Goal: Transaction & Acquisition: Purchase product/service

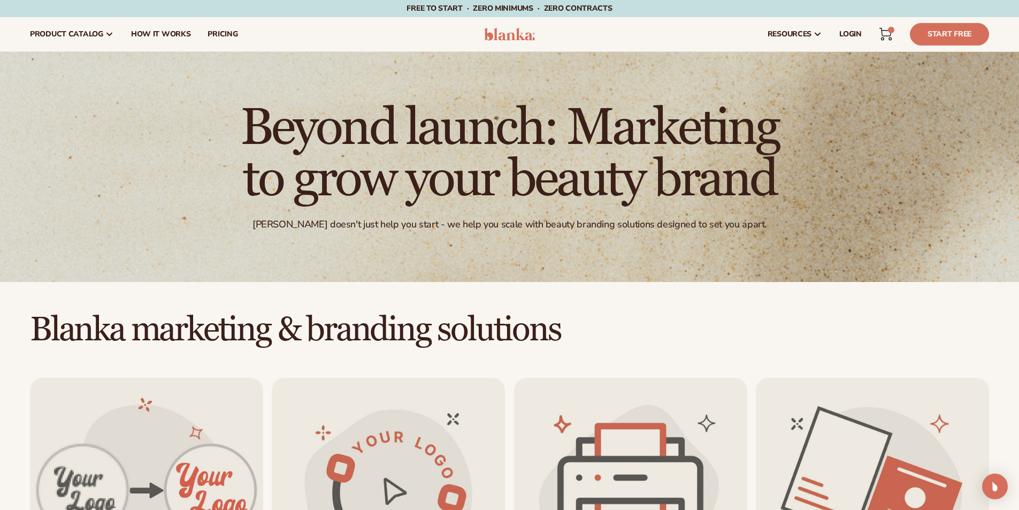
click at [512, 33] on img at bounding box center [509, 34] width 51 height 13
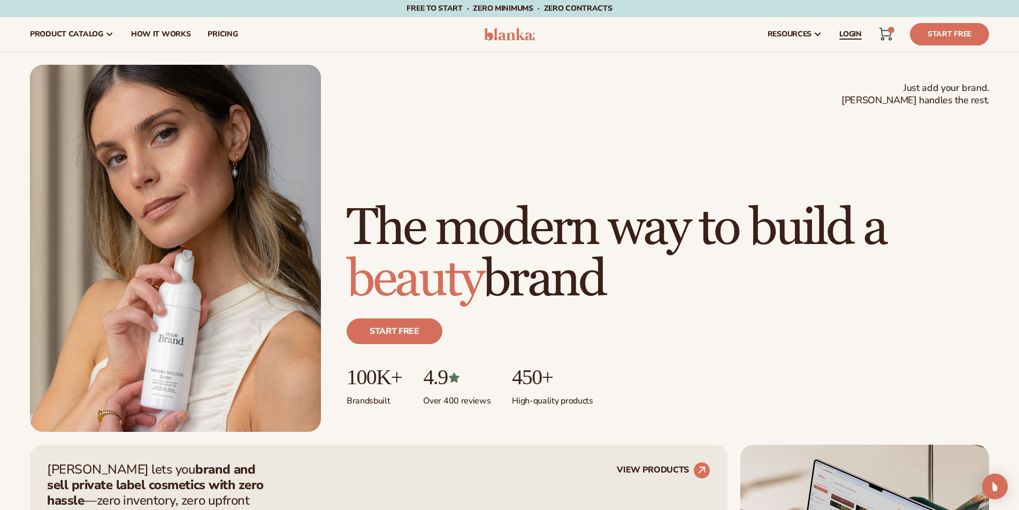
click at [841, 32] on span "LOGIN" at bounding box center [850, 34] width 22 height 9
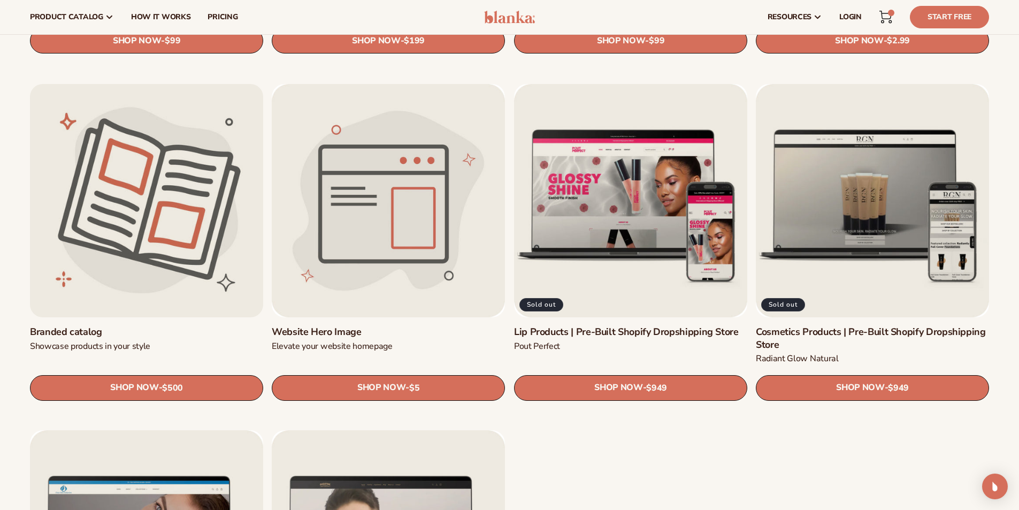
scroll to position [1283, 0]
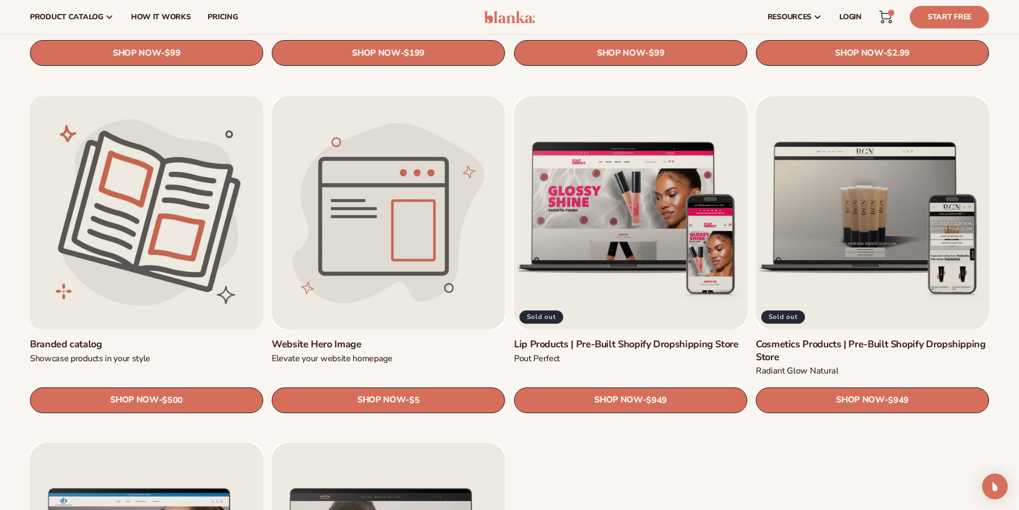
click at [149, 338] on link "Branded catalog" at bounding box center [146, 344] width 233 height 12
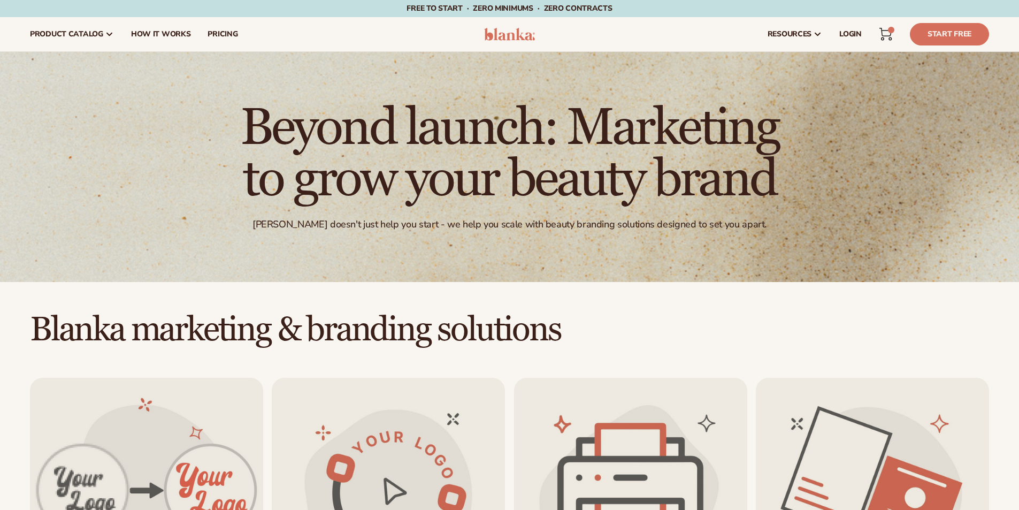
scroll to position [1283, 0]
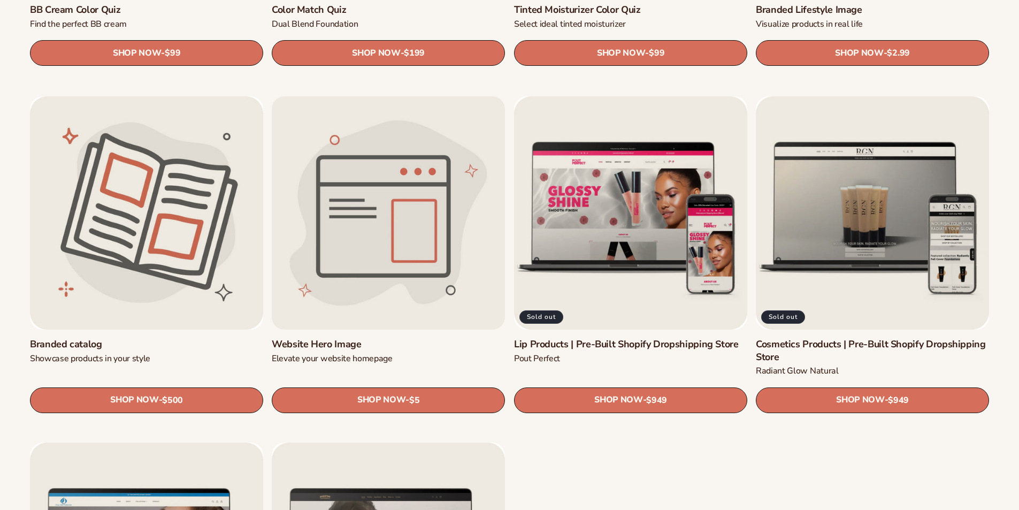
click at [394, 338] on link "Website Hero Image" at bounding box center [388, 344] width 233 height 12
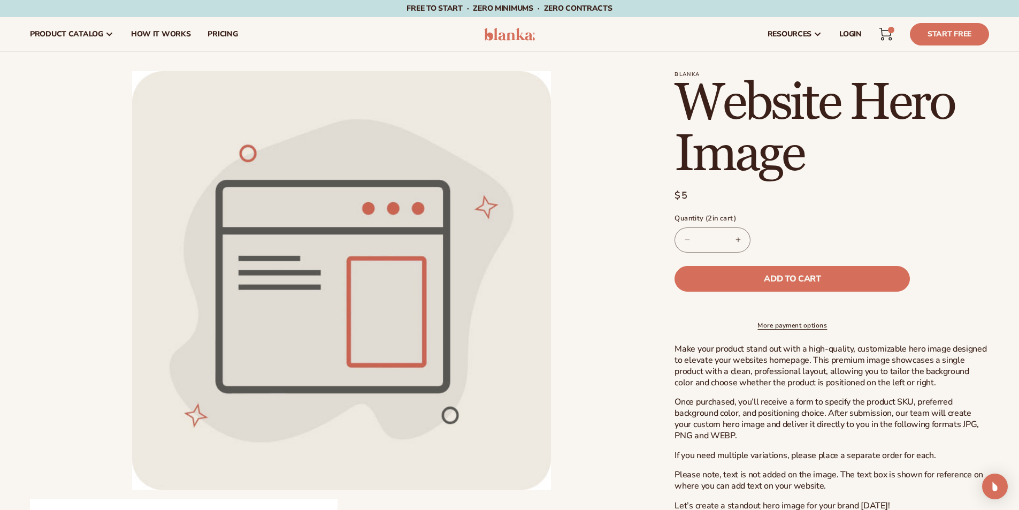
click at [680, 355] on p "Make your product stand out with a high-quality, customizable hero image design…" at bounding box center [831, 365] width 314 height 44
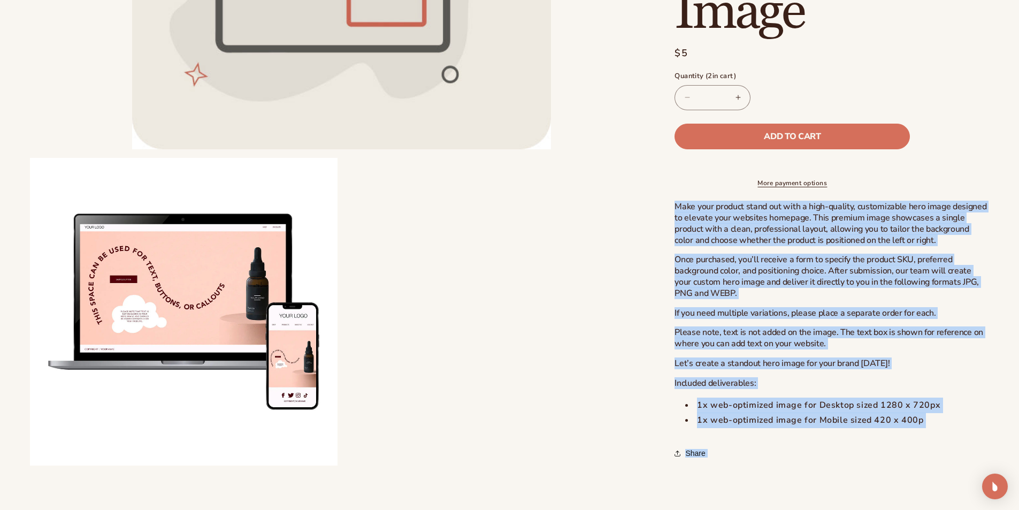
scroll to position [352, 0]
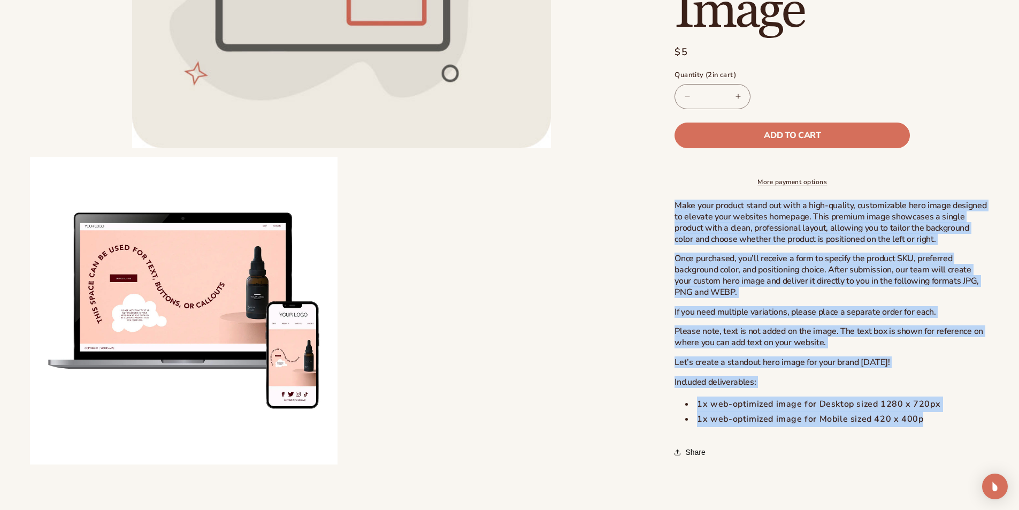
drag, startPoint x: 680, startPoint y: 355, endPoint x: 914, endPoint y: 418, distance: 243.1
click at [914, 418] on div "Make your product stand out with a high-quality, customizable hero image design…" at bounding box center [831, 314] width 314 height 227
copy div "Make your product stand out with a high-quality, customizable hero image design…"
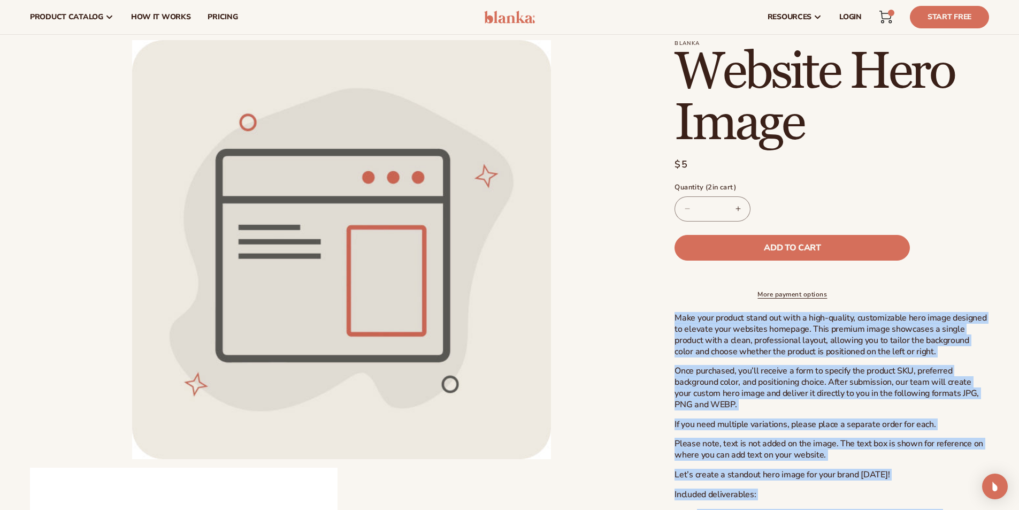
scroll to position [0, 0]
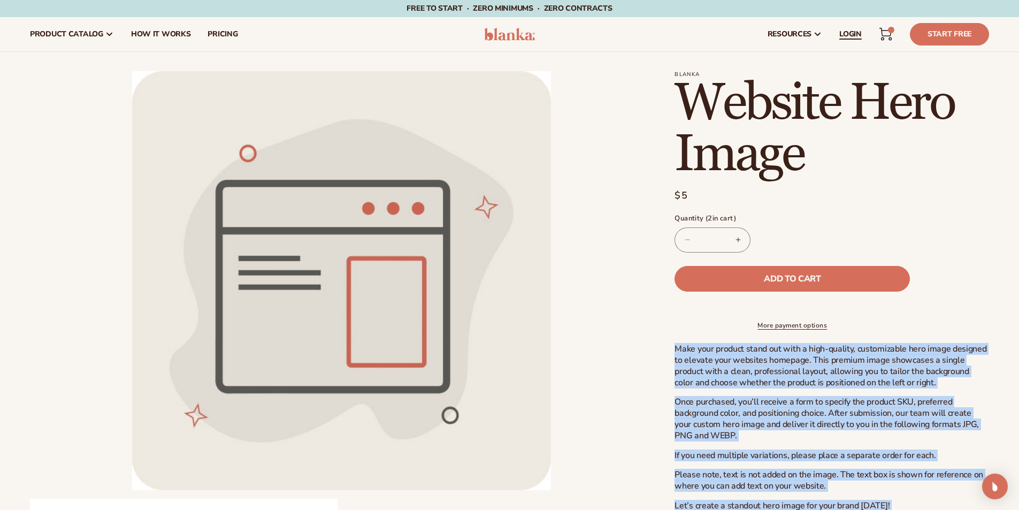
click at [849, 32] on span "LOGIN" at bounding box center [850, 34] width 22 height 9
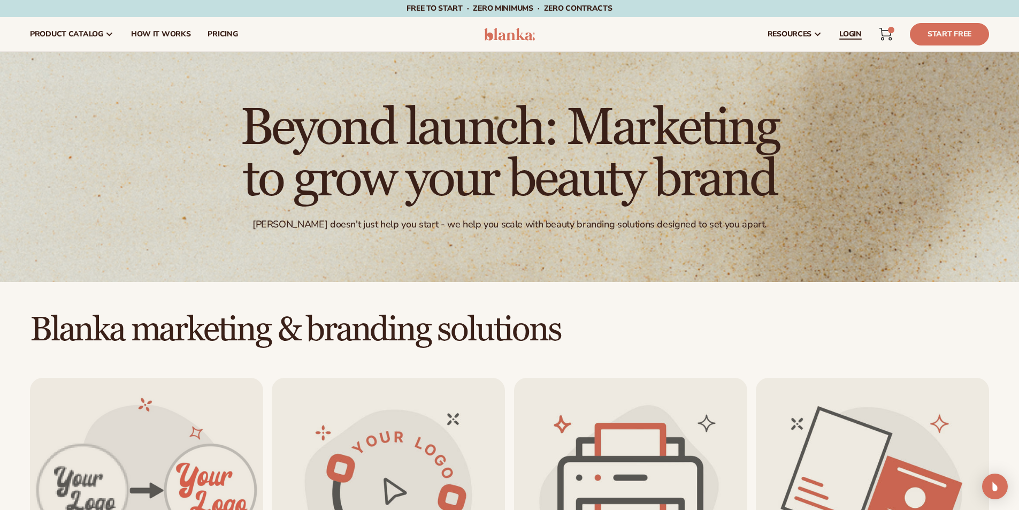
click at [841, 34] on span "LOGIN" at bounding box center [850, 34] width 22 height 9
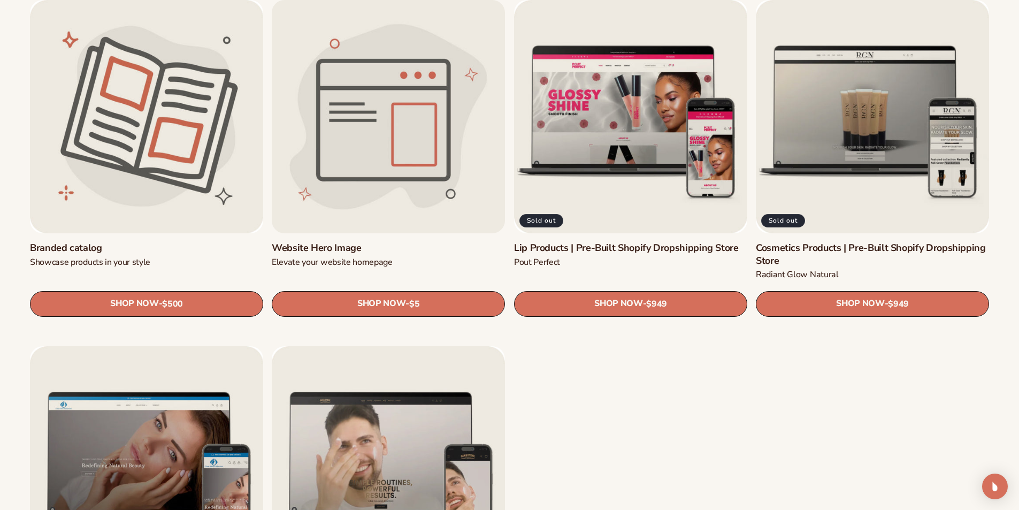
scroll to position [1444, 0]
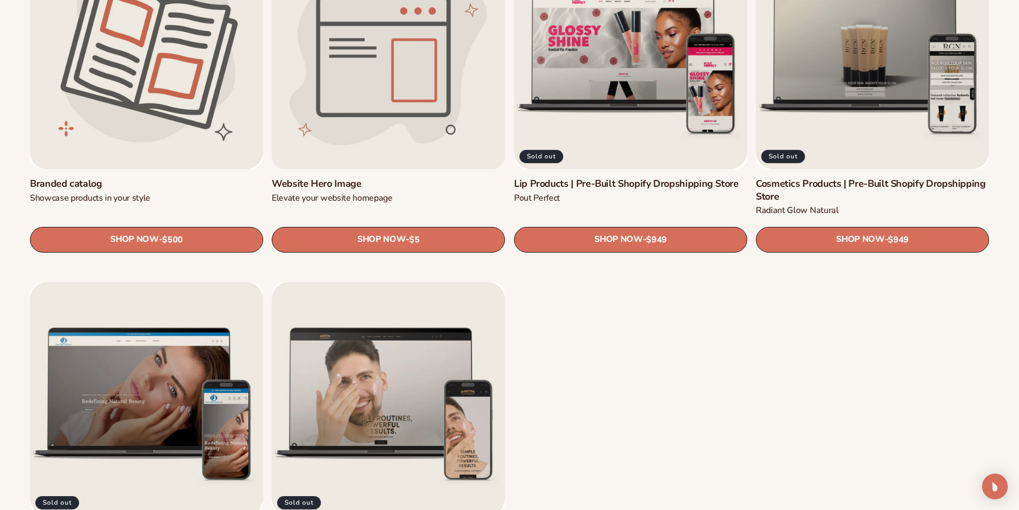
click at [416, 178] on link "Website Hero Image" at bounding box center [388, 184] width 233 height 12
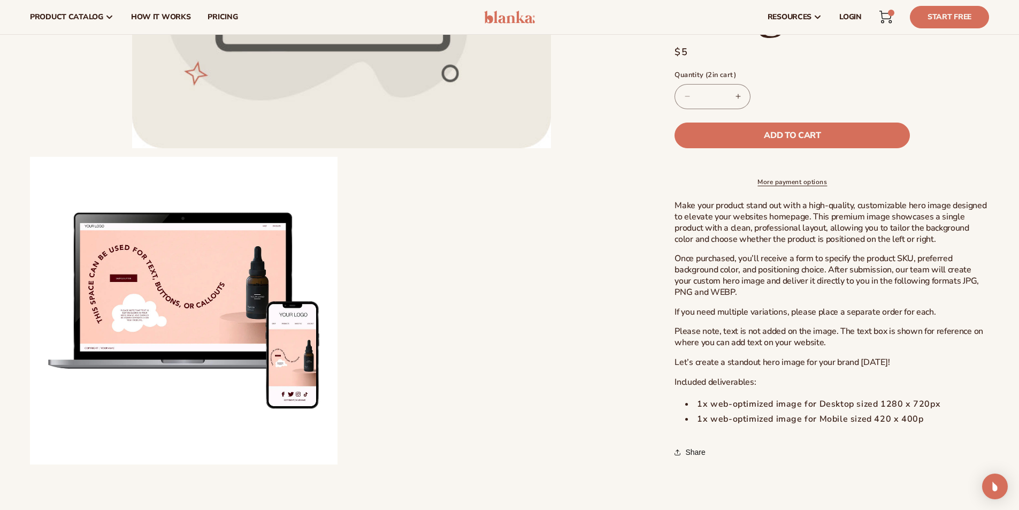
scroll to position [321, 0]
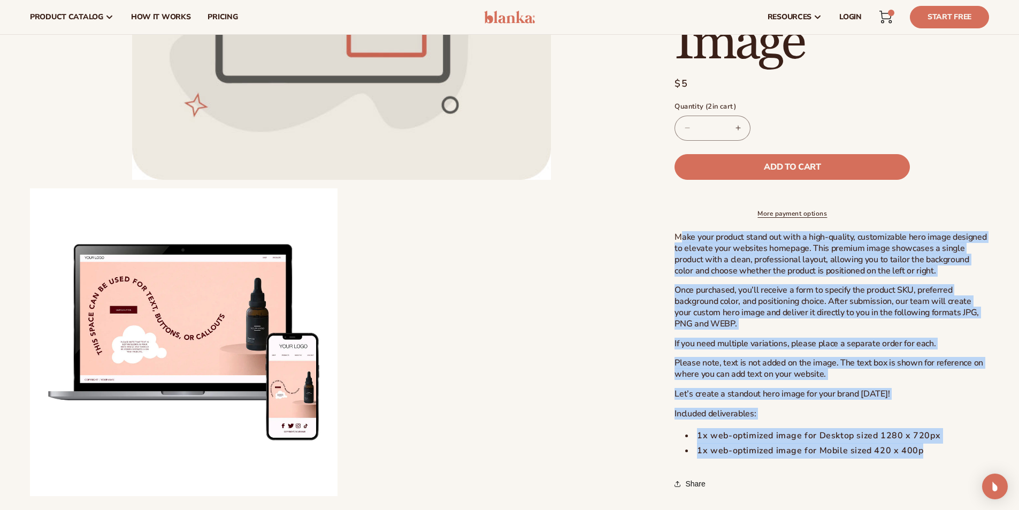
drag, startPoint x: 680, startPoint y: 237, endPoint x: 946, endPoint y: 446, distance: 338.2
click at [946, 446] on div "Make your product stand out with a high-quality, customizable hero image design…" at bounding box center [831, 345] width 314 height 227
drag, startPoint x: 866, startPoint y: 430, endPoint x: 669, endPoint y: 234, distance: 278.3
click at [669, 234] on div "Blanka Website Hero Image Website Hero Image Regular price $5 Sale price $5 Reg…" at bounding box center [821, 122] width 336 height 745
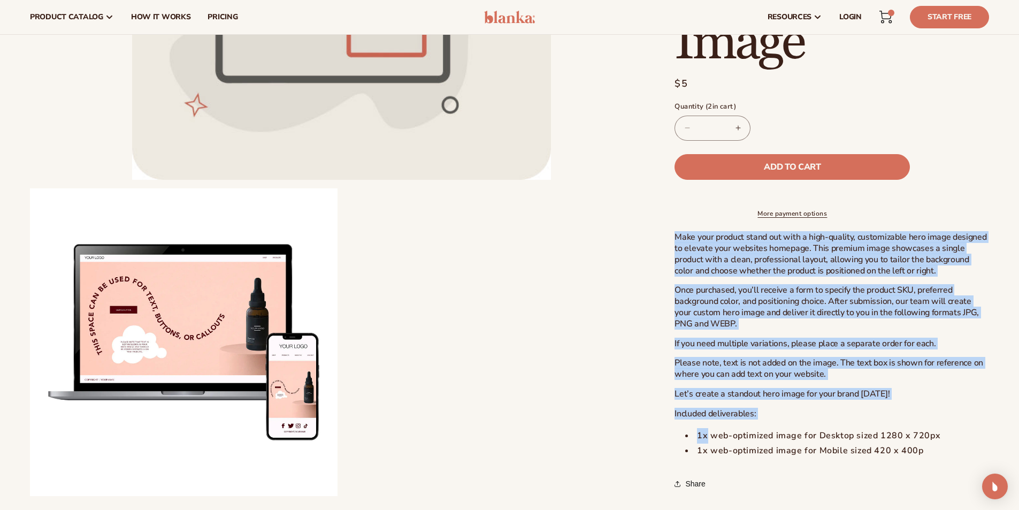
drag, startPoint x: 669, startPoint y: 234, endPoint x: 679, endPoint y: 233, distance: 9.7
click at [679, 232] on div "Blanka Website Hero Image Website Hero Image Regular price $5 Sale price $5 Reg…" at bounding box center [821, 122] width 336 height 745
click at [680, 234] on p "Make your product stand out with a high-quality, customizable hero image design…" at bounding box center [831, 254] width 314 height 44
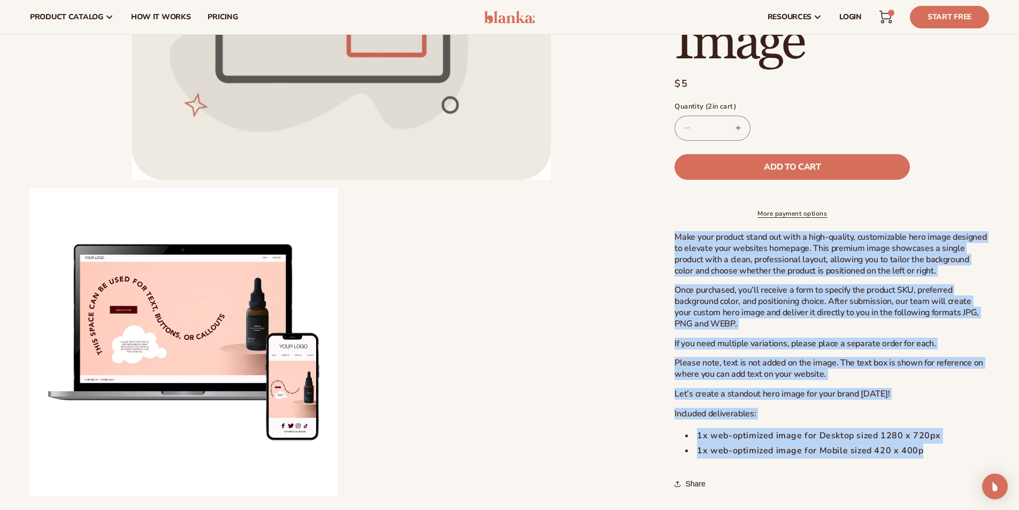
drag, startPoint x: 680, startPoint y: 234, endPoint x: 916, endPoint y: 451, distance: 320.9
click at [916, 453] on div "Make your product stand out with a high-quality, customizable hero image design…" at bounding box center [831, 345] width 314 height 227
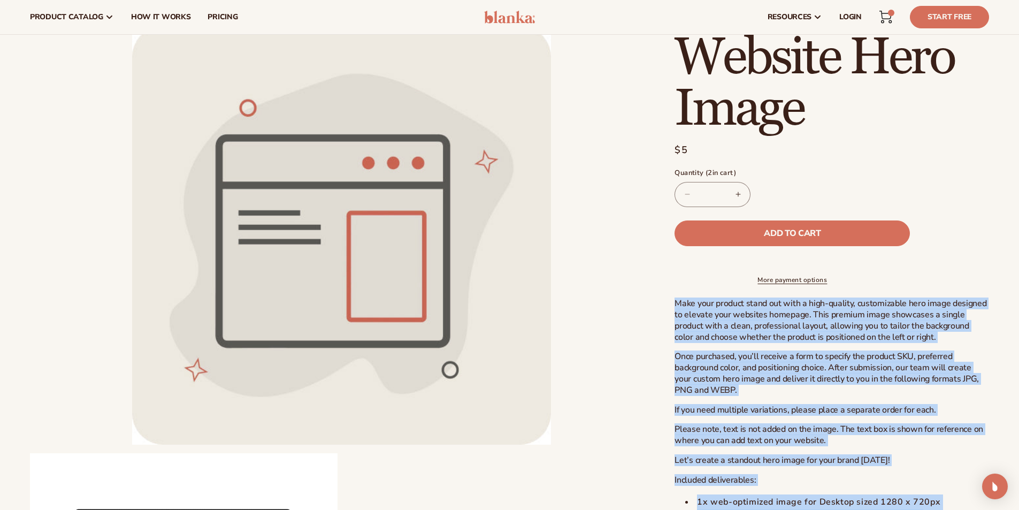
scroll to position [0, 0]
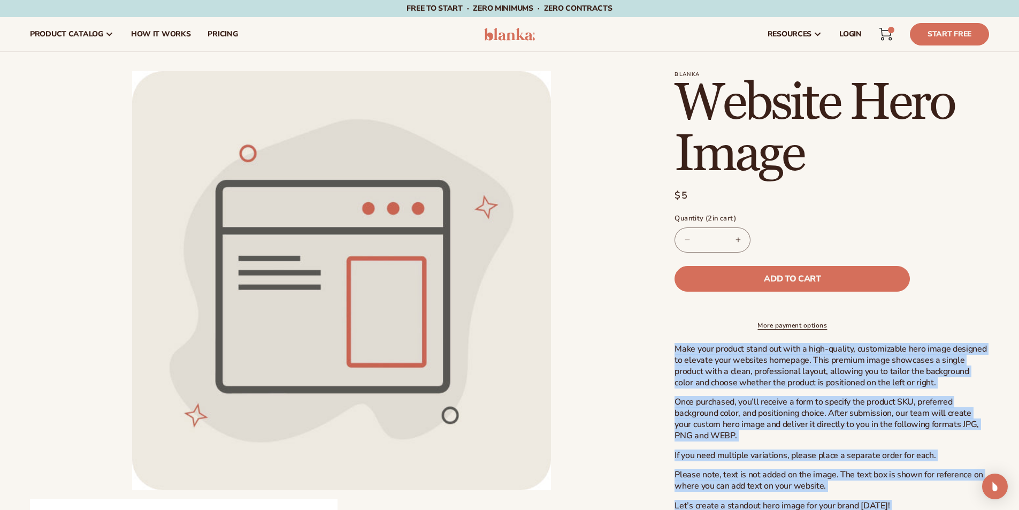
click at [525, 35] on img at bounding box center [509, 34] width 51 height 13
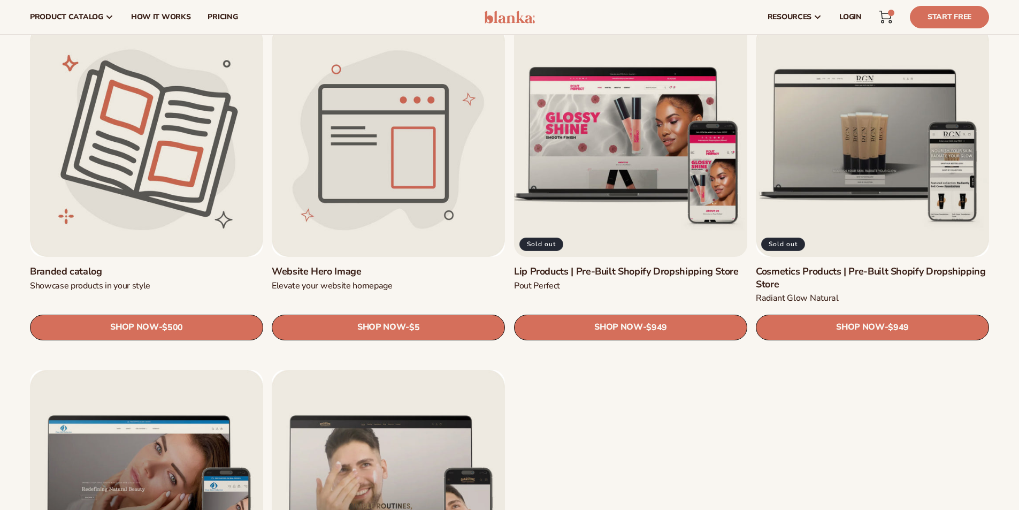
scroll to position [1283, 0]
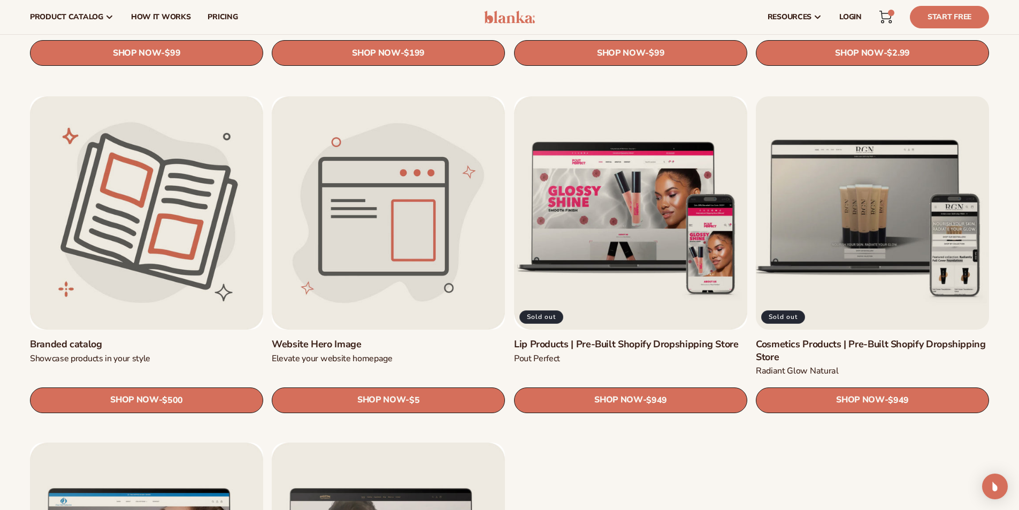
click at [832, 338] on link "Cosmetics Products | Pre-Built Shopify Dropshipping Store" at bounding box center [872, 350] width 233 height 25
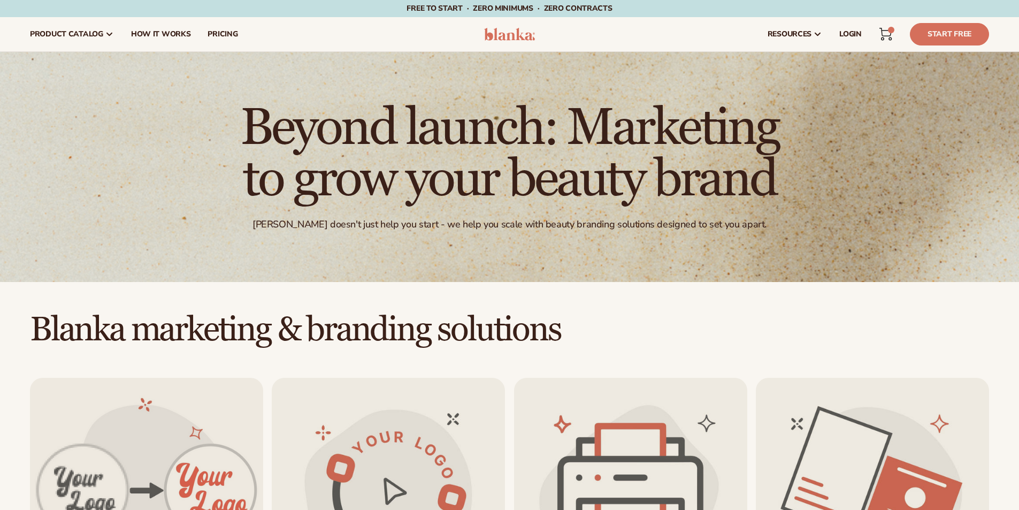
scroll to position [1283, 0]
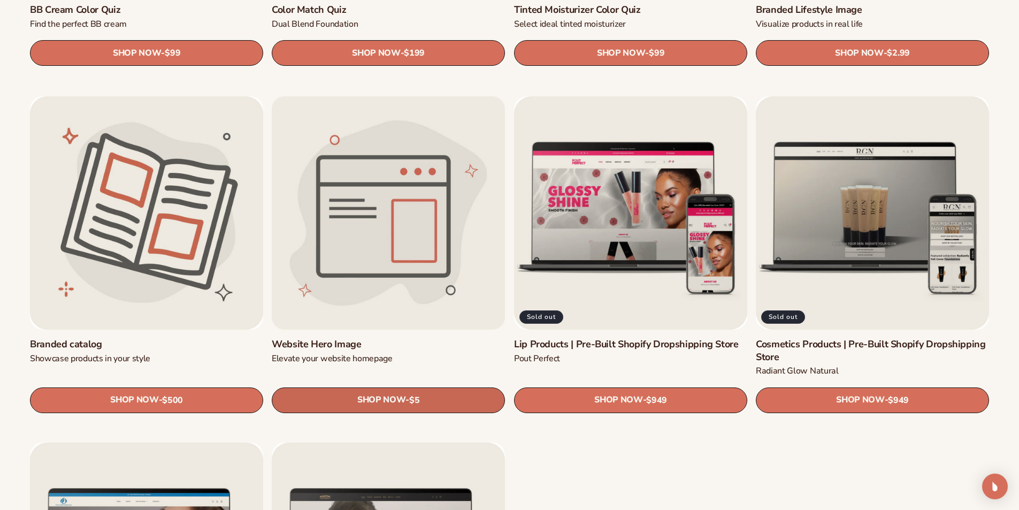
click at [389, 391] on link "SHOP NOW - Regular price $5 Sale price $5 Regular price Unit price / per" at bounding box center [388, 400] width 233 height 26
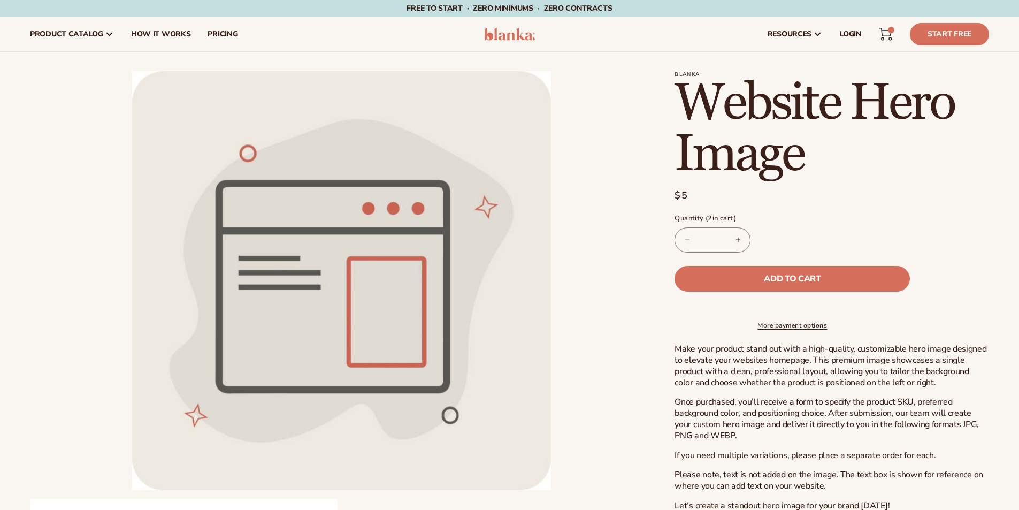
click at [879, 34] on link "Cart 2 2 items" at bounding box center [886, 34] width 24 height 24
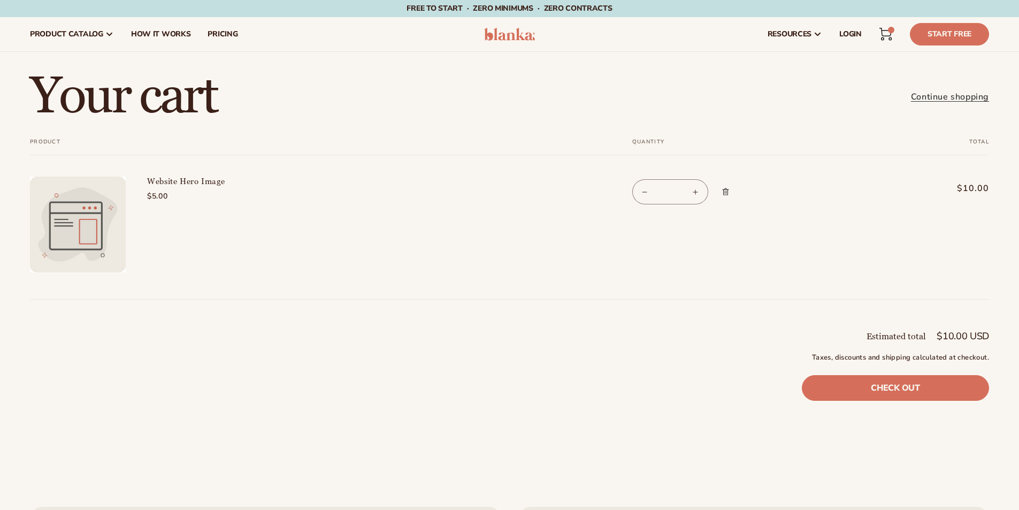
click at [638, 194] on button "Decrease quantity for Website Hero Image" at bounding box center [645, 191] width 24 height 25
type input "*"
click at [900, 382] on link "Check out" at bounding box center [895, 388] width 187 height 26
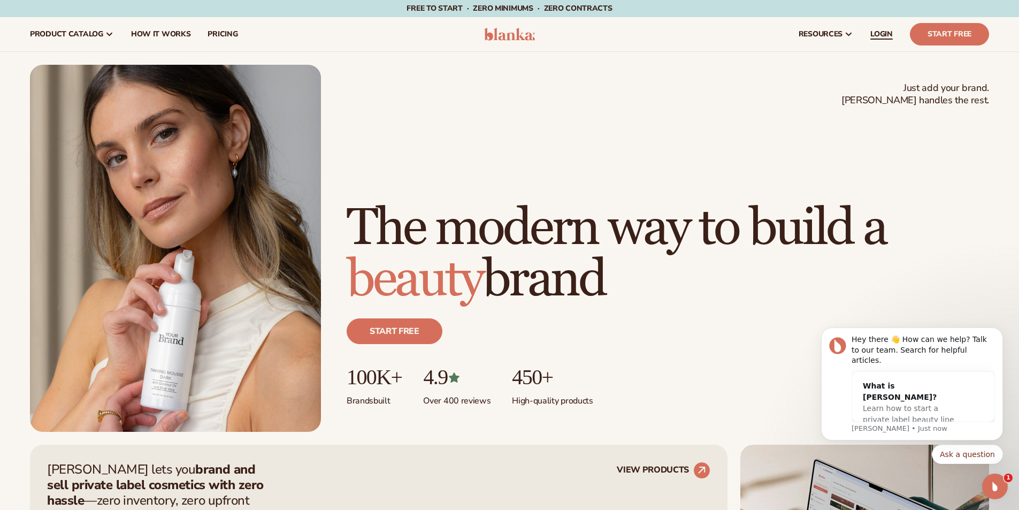
click at [872, 33] on span "LOGIN" at bounding box center [881, 34] width 22 height 9
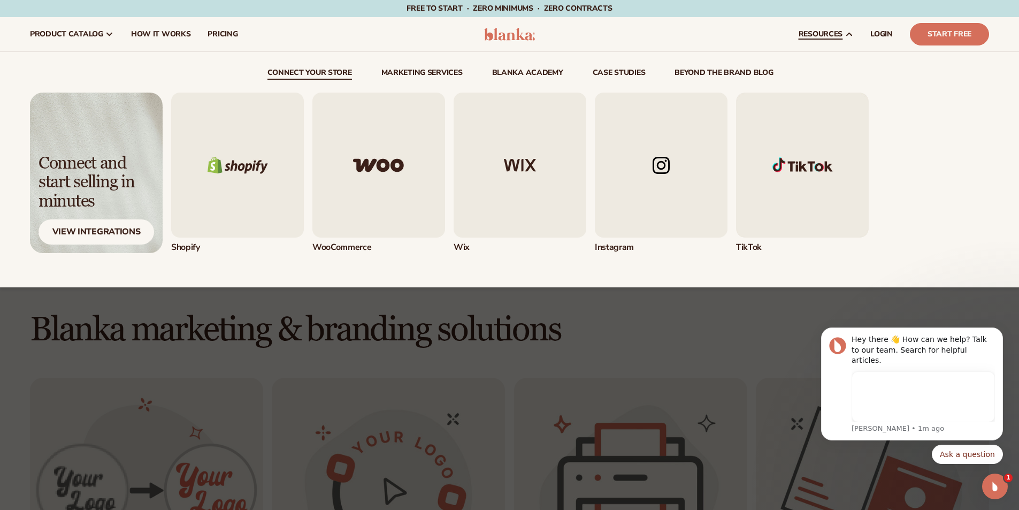
click at [220, 149] on img "1 / 5" at bounding box center [237, 165] width 133 height 145
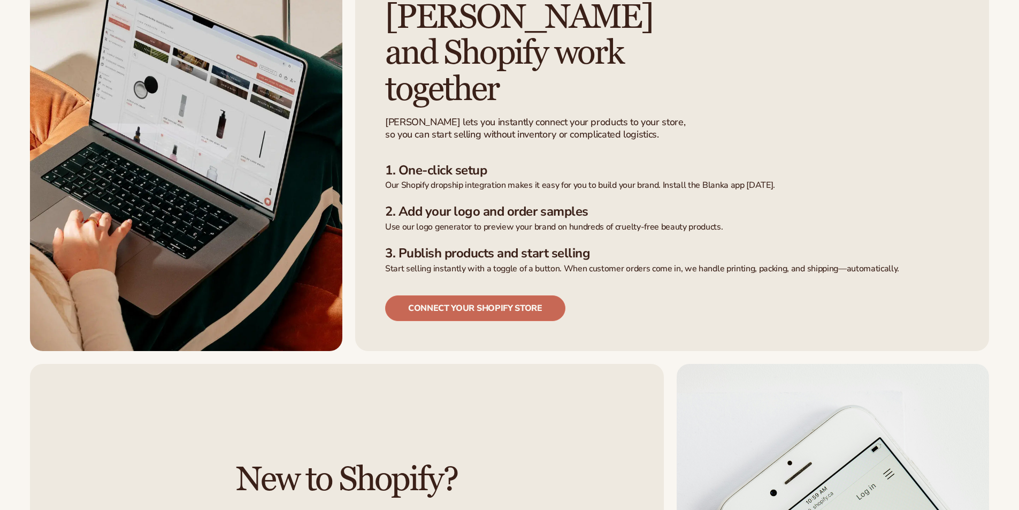
scroll to position [373, 0]
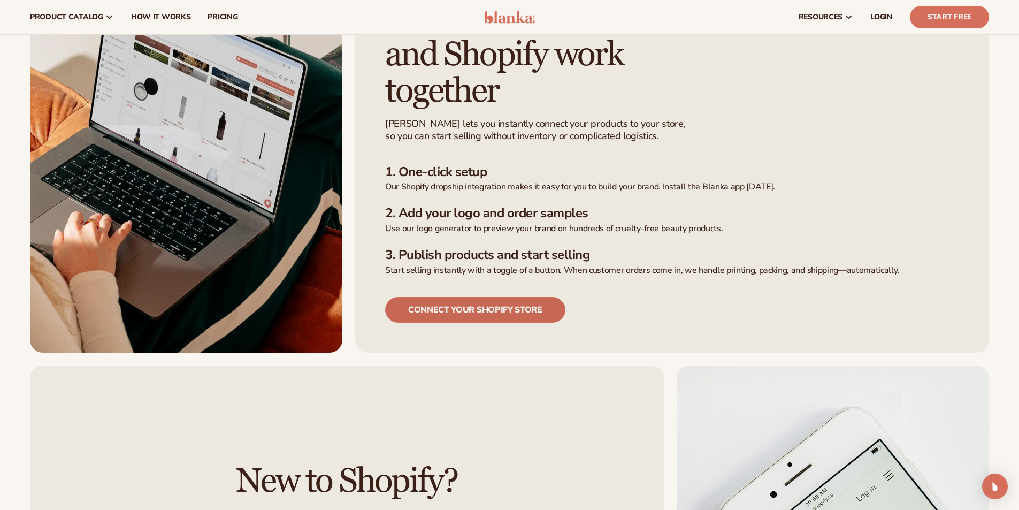
click at [551, 297] on link "Connect your shopify store" at bounding box center [475, 310] width 180 height 26
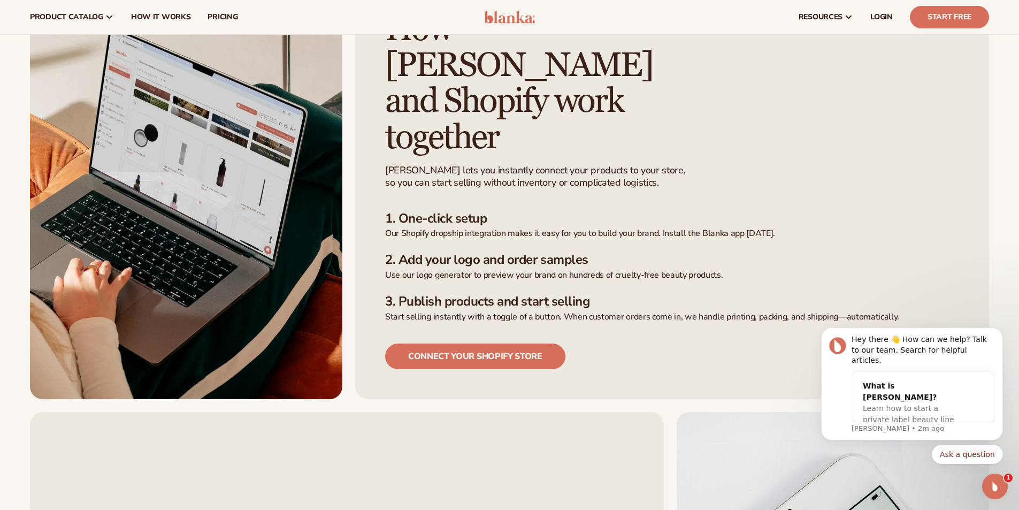
scroll to position [266, 0]
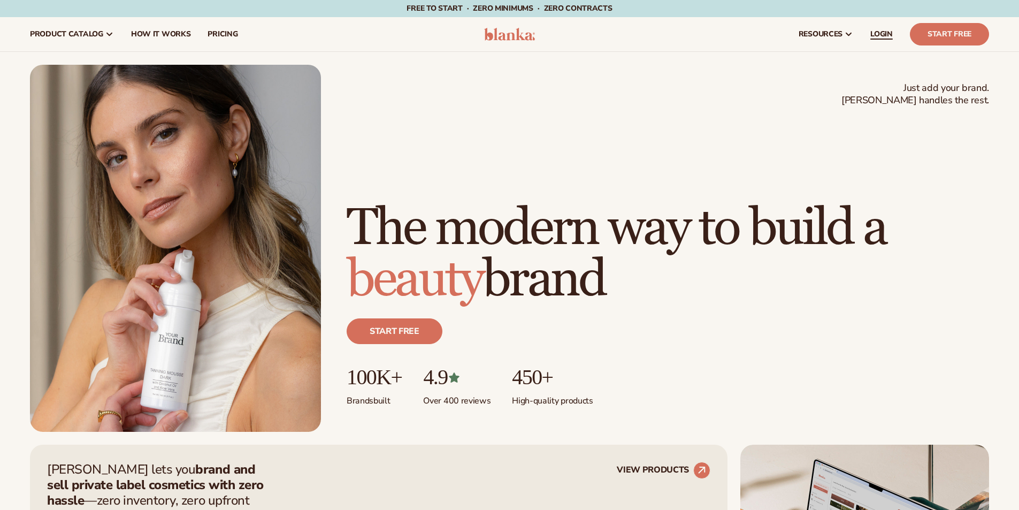
click at [888, 22] on link "LOGIN" at bounding box center [881, 34] width 40 height 34
